Goal: Navigation & Orientation: Go to known website

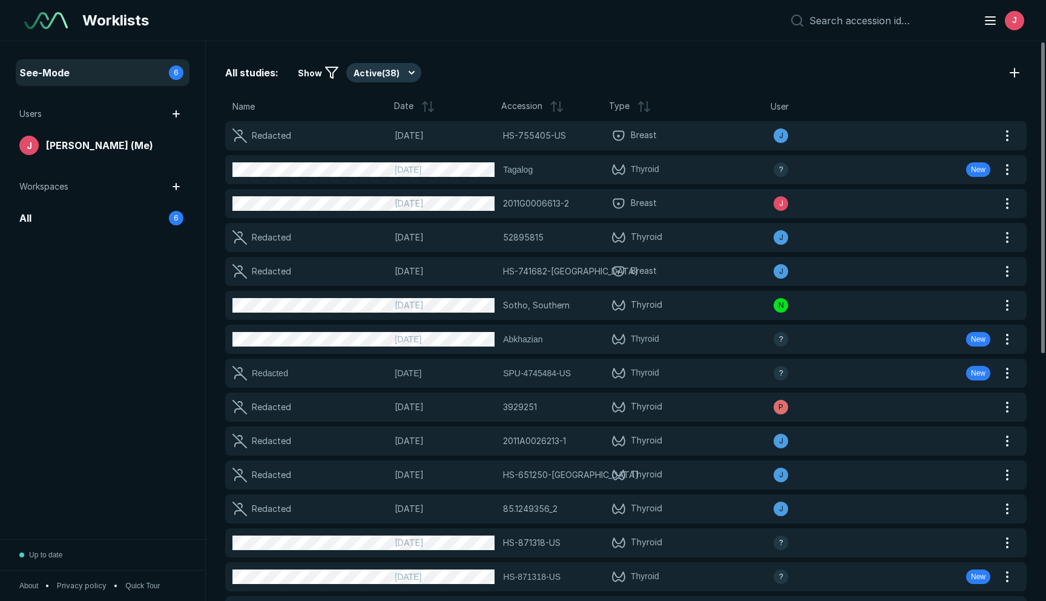
scroll to position [3854, 5145]
